Goal: Transaction & Acquisition: Purchase product/service

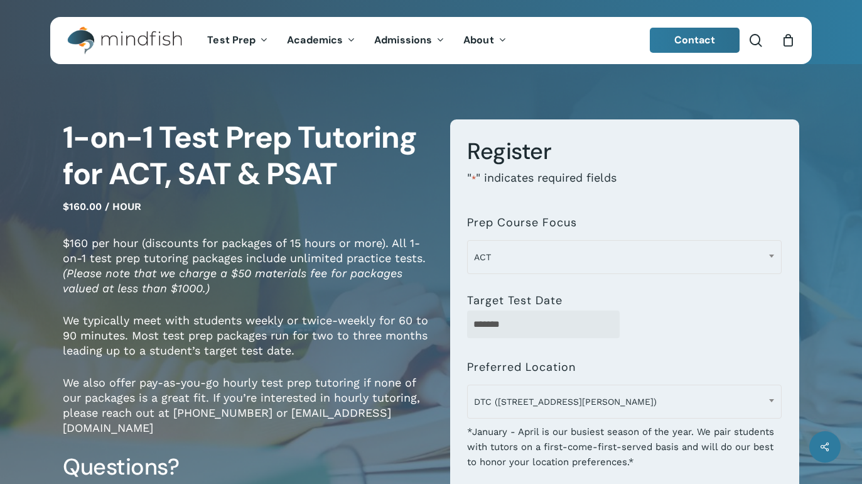
select select "**********"
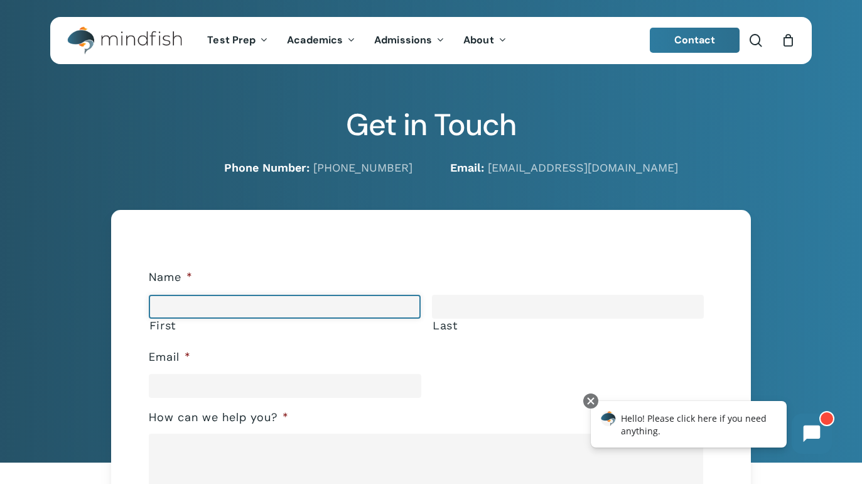
click at [210, 312] on input "First" at bounding box center [285, 307] width 272 height 24
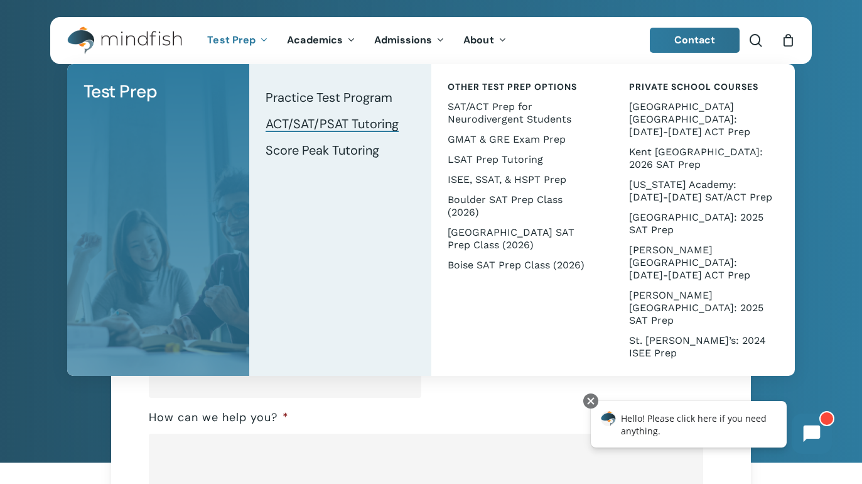
click at [327, 122] on span "ACT/SAT/PSAT Tutoring" at bounding box center [332, 124] width 133 height 16
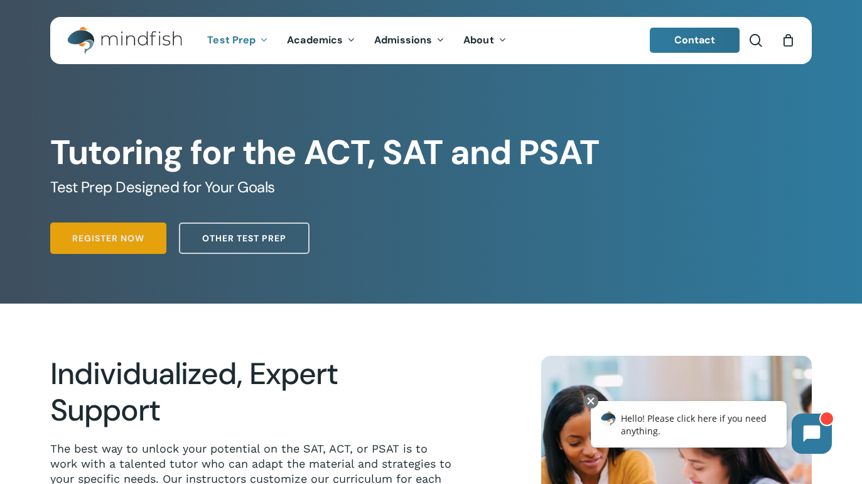
click at [130, 234] on span "Register Now" at bounding box center [108, 238] width 72 height 13
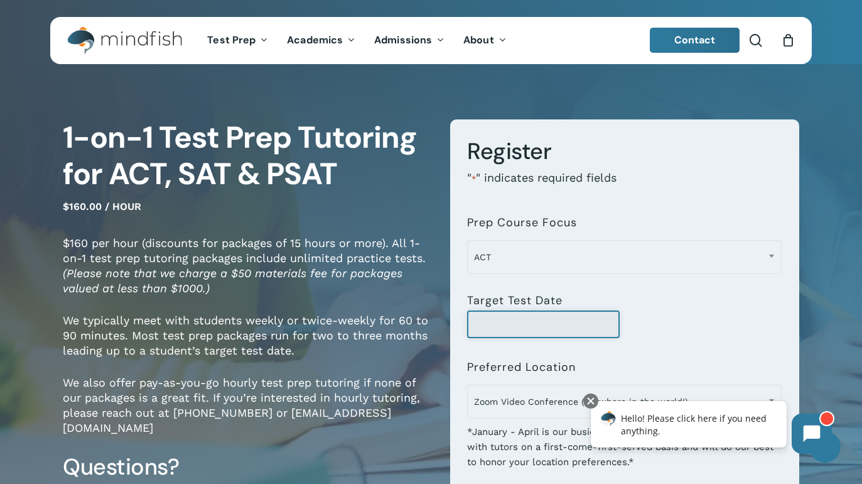
click at [497, 325] on input "Target Test Date" at bounding box center [543, 324] width 152 height 28
type input "*"
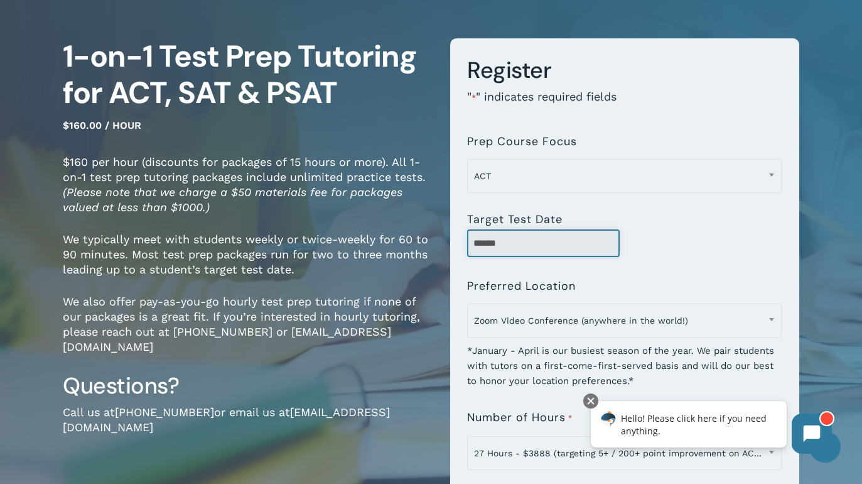
scroll to position [100, 0]
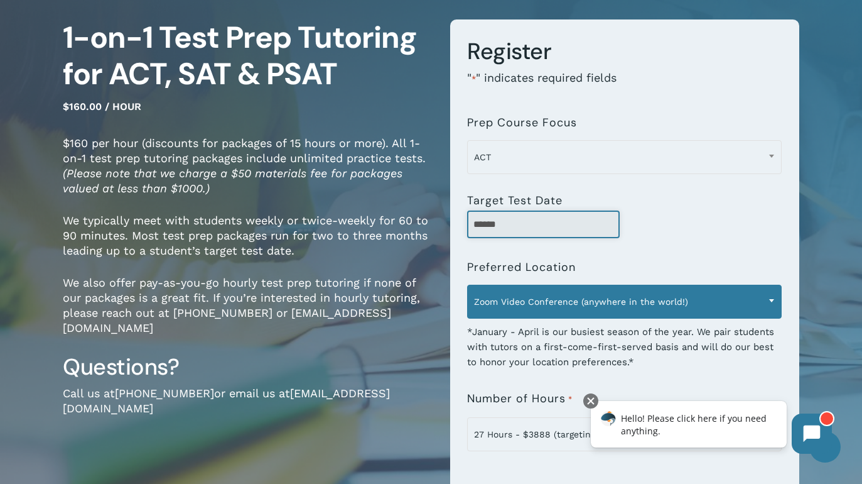
type input "******"
click at [546, 304] on span "Zoom Video Conference (anywhere in the world!)" at bounding box center [624, 301] width 313 height 26
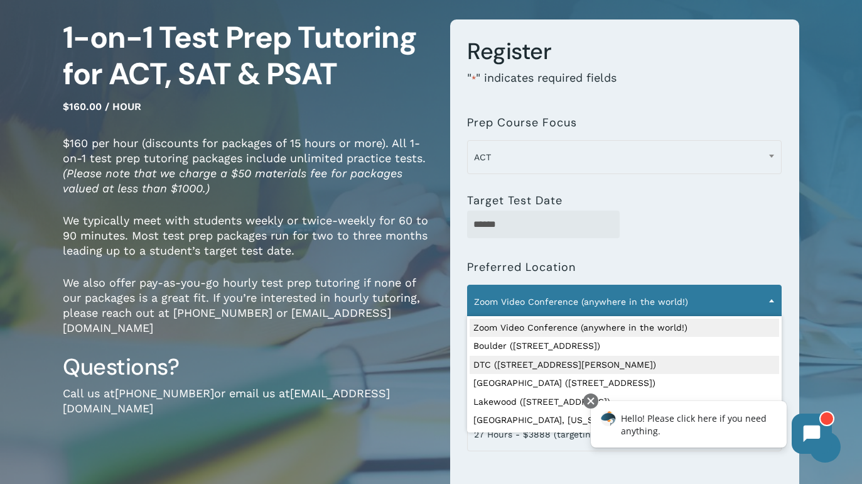
select select "**********"
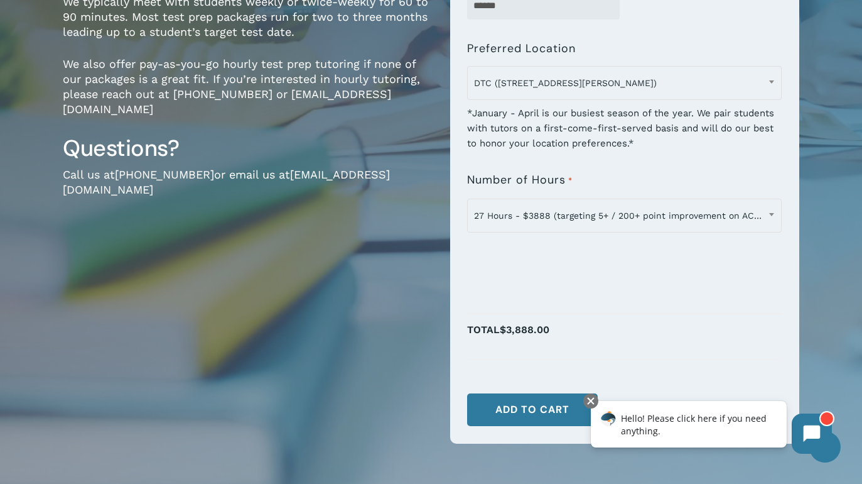
scroll to position [323, 0]
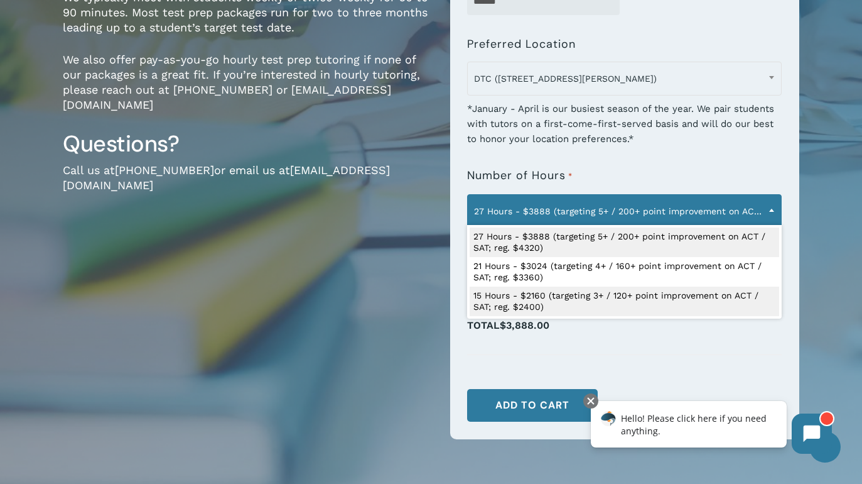
select select "**********"
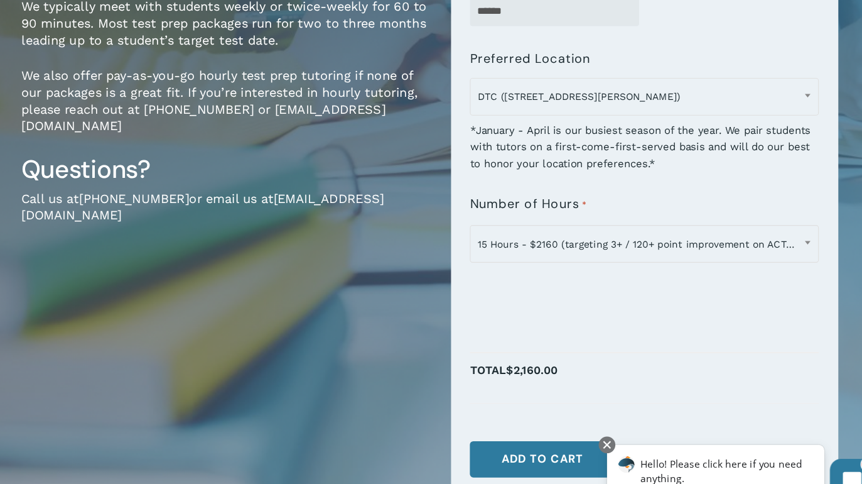
scroll to position [313, 0]
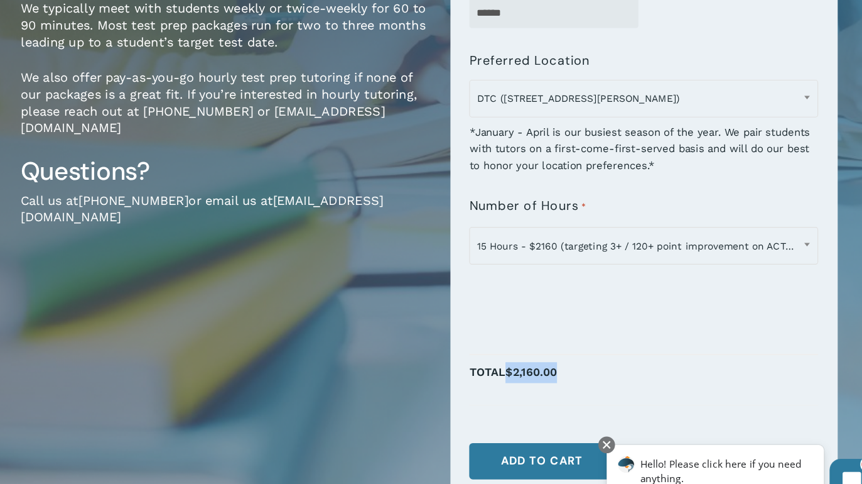
drag, startPoint x: 558, startPoint y: 325, endPoint x: 502, endPoint y: 338, distance: 57.3
click at [502, 338] on p "Total $2,160.00" at bounding box center [624, 342] width 315 height 32
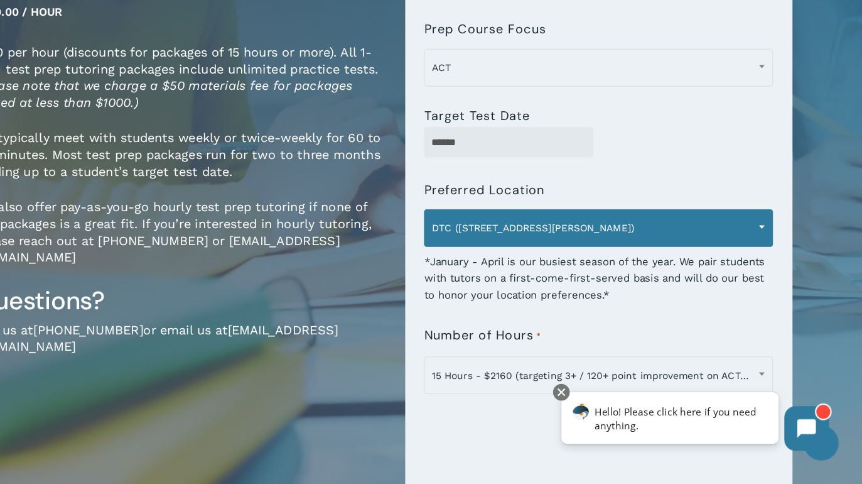
scroll to position [153, 0]
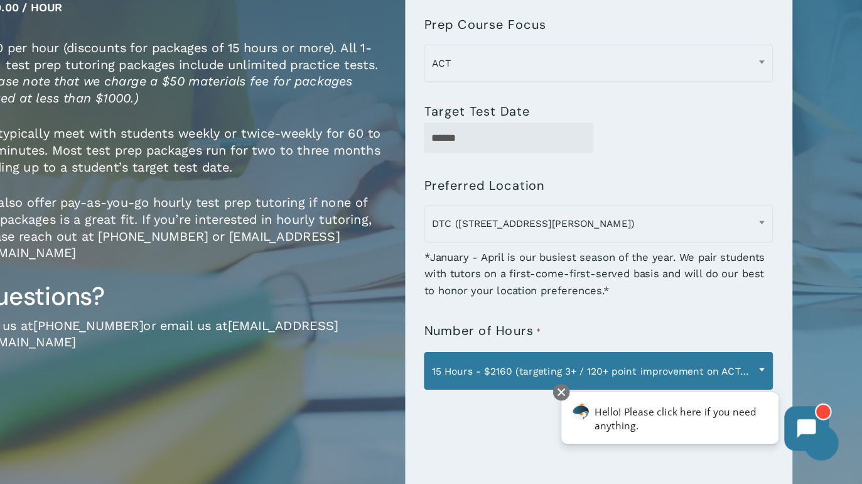
click at [535, 369] on span "15 Hours - $2160 (targeting 3+ / 120+ point improvement on ACT / SAT; reg. $240…" at bounding box center [624, 381] width 313 height 26
click at [630, 378] on span "15 Hours - $2160 (targeting 3+ / 120+ point improvement on ACT / SAT; reg. $240…" at bounding box center [624, 381] width 313 height 26
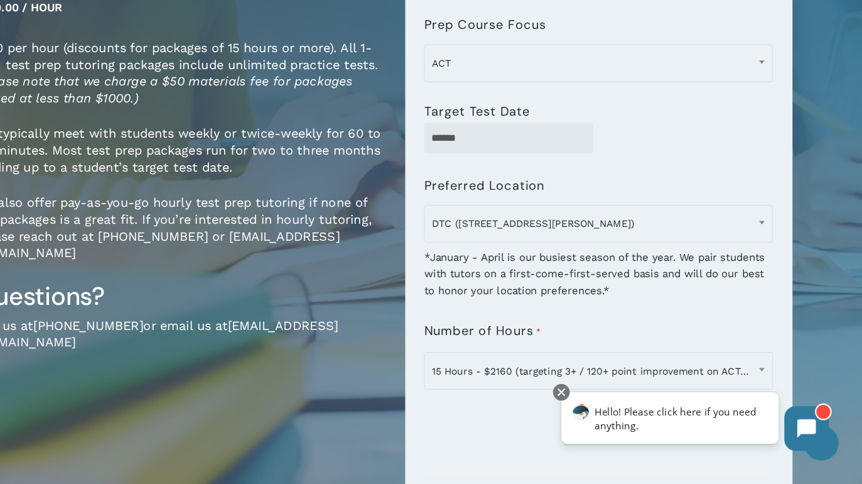
click at [633, 315] on div "*January - April is our busiest season of the year. We pair students with tutor…" at bounding box center [624, 289] width 315 height 53
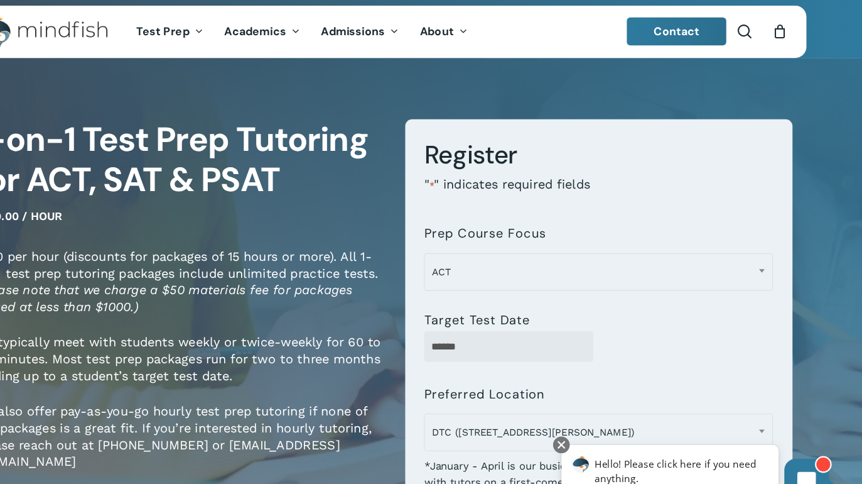
scroll to position [0, 0]
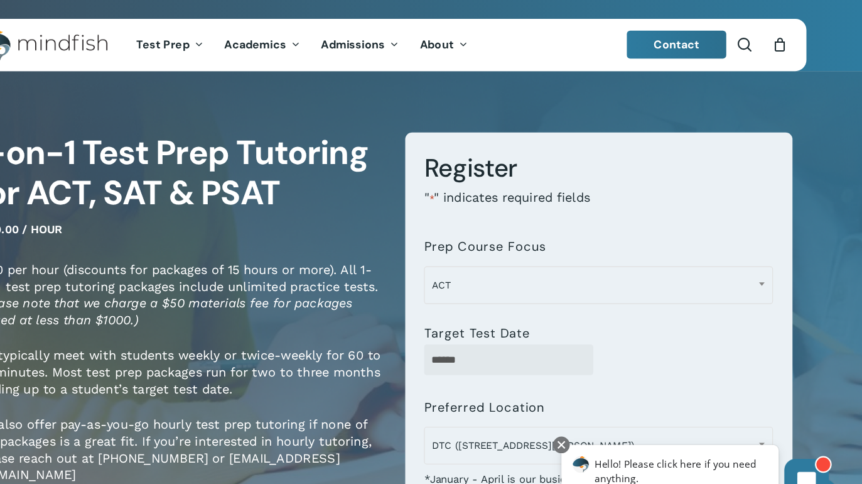
click at [633, 268] on span "ACT" at bounding box center [624, 257] width 313 height 26
